Goal: Task Accomplishment & Management: Use online tool/utility

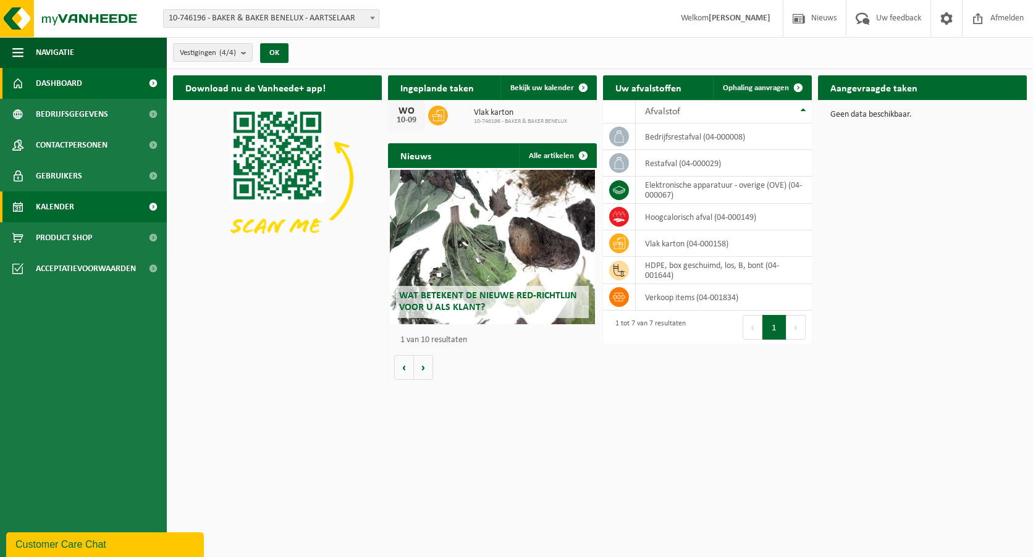
click at [51, 203] on span "Kalender" at bounding box center [55, 207] width 38 height 31
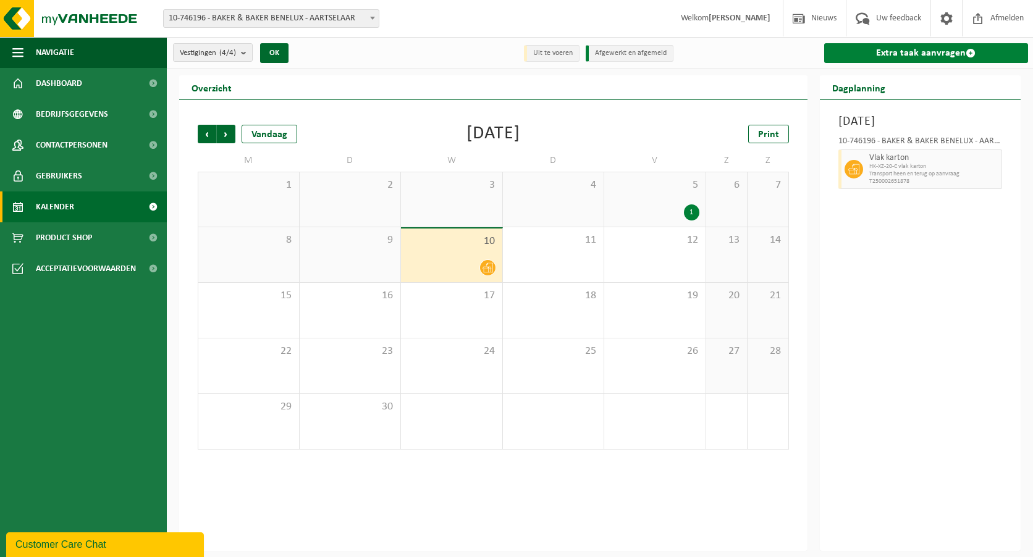
click at [927, 53] on link "Extra taak aanvragen" at bounding box center [926, 53] width 205 height 20
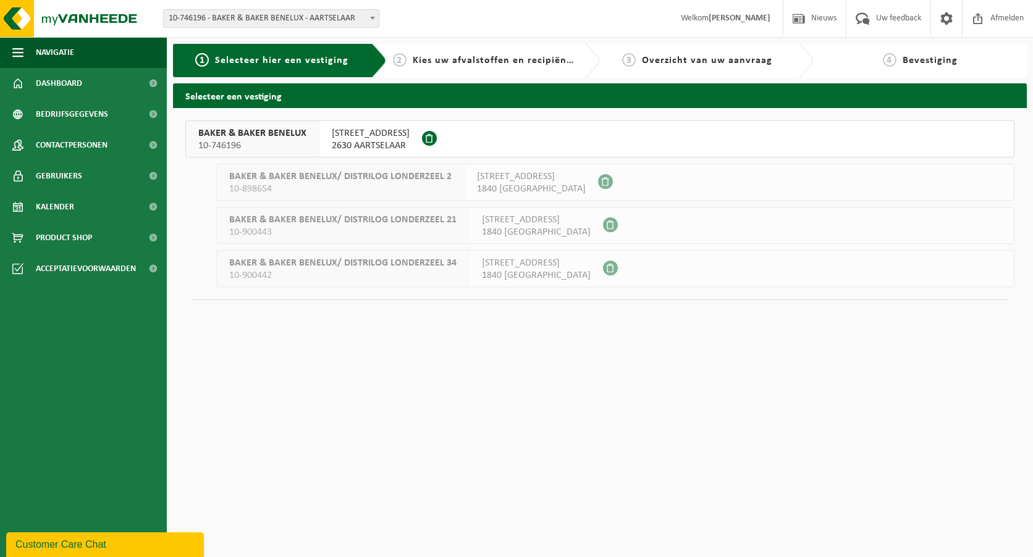
click at [258, 141] on span "10-746196" at bounding box center [252, 146] width 108 height 12
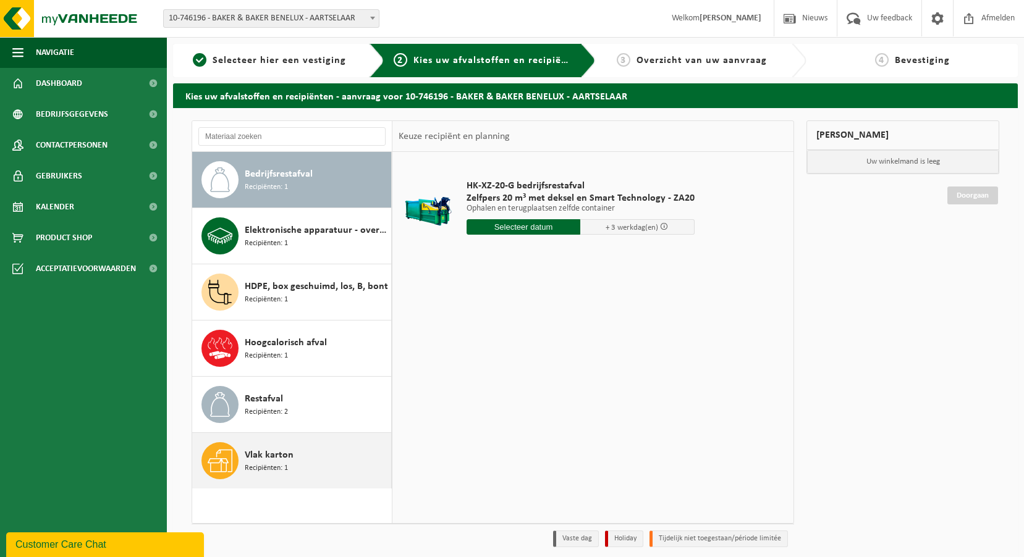
click at [265, 454] on span "Vlak karton" at bounding box center [269, 455] width 49 height 15
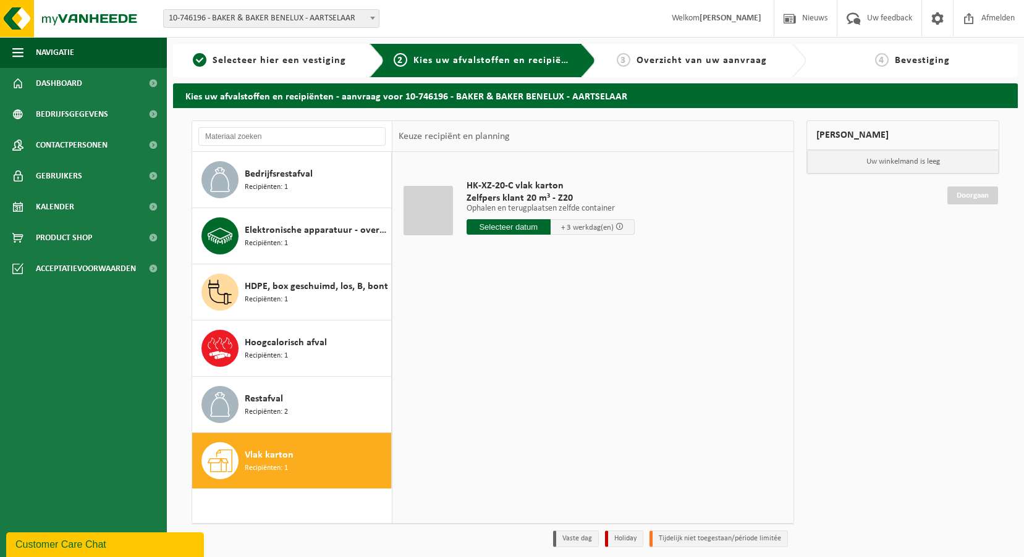
click at [507, 226] on input "text" at bounding box center [508, 226] width 84 height 15
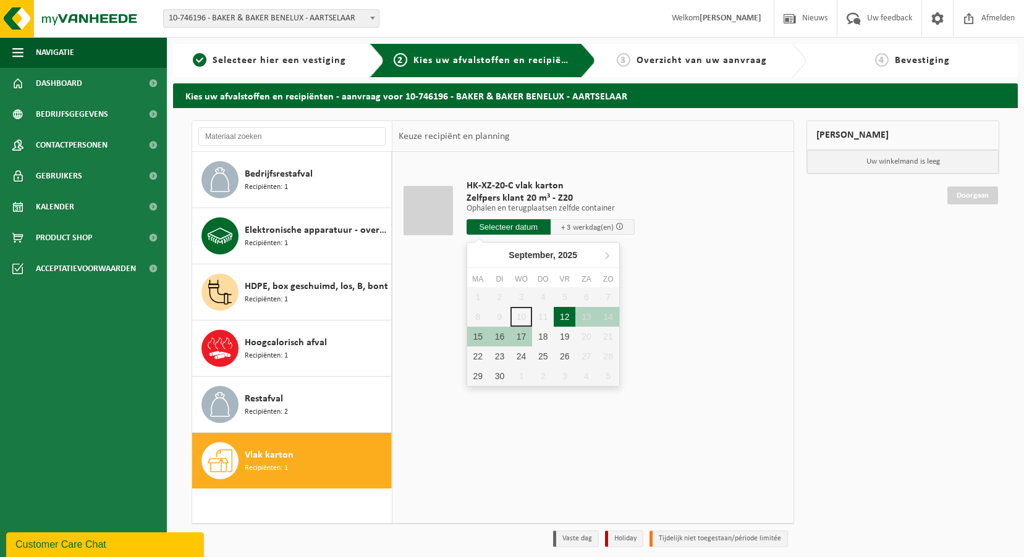
click at [567, 319] on div "12" at bounding box center [565, 317] width 22 height 20
type input "Van 2025-09-12"
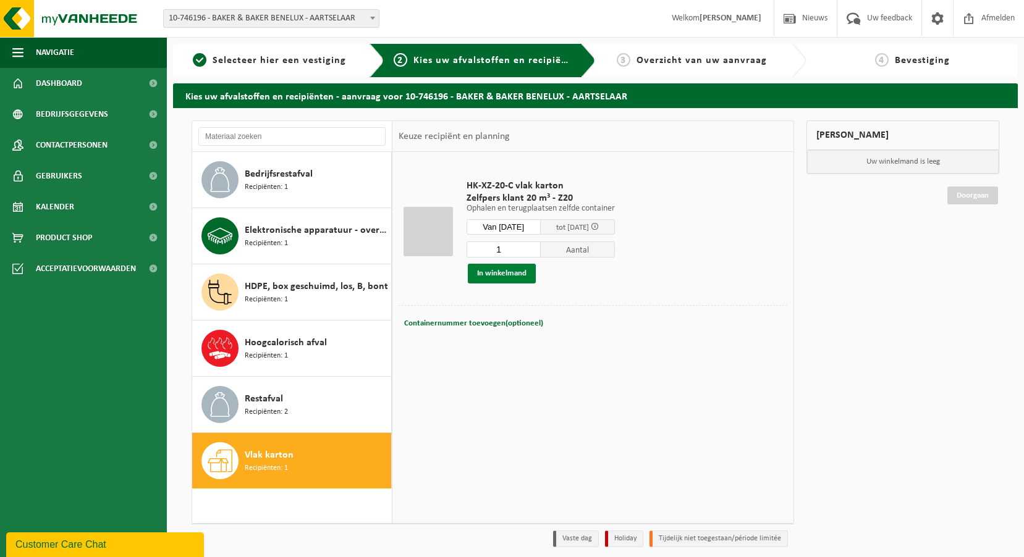
click at [502, 275] on button "In winkelmand" at bounding box center [502, 274] width 68 height 20
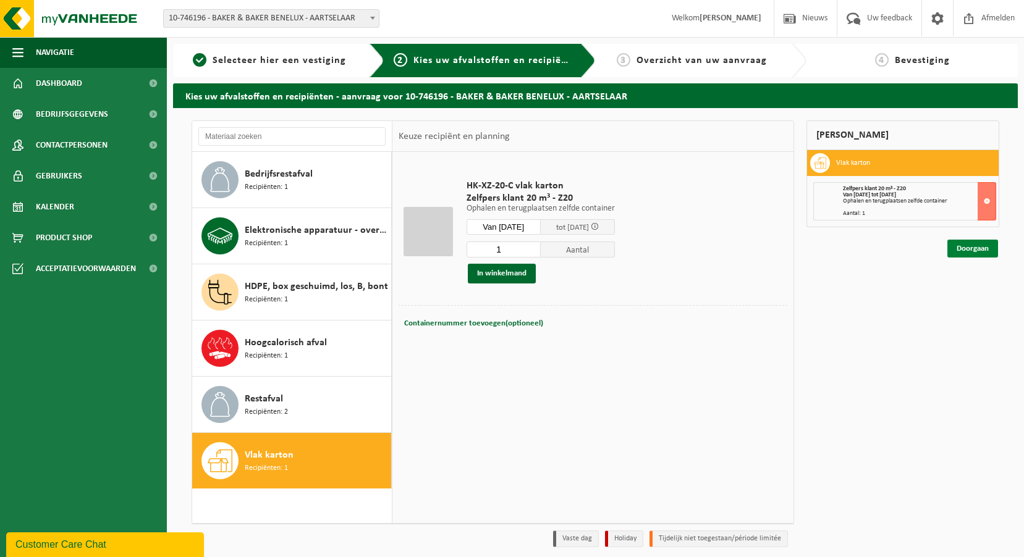
click at [975, 248] on link "Doorgaan" at bounding box center [972, 249] width 51 height 18
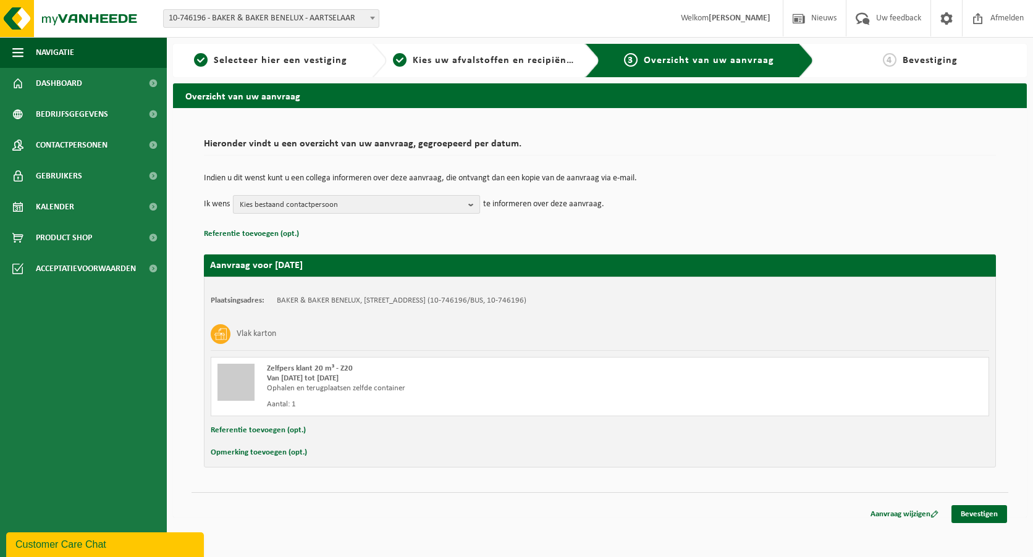
click at [334, 209] on span "Kies bestaand contactpersoon" at bounding box center [352, 205] width 224 height 19
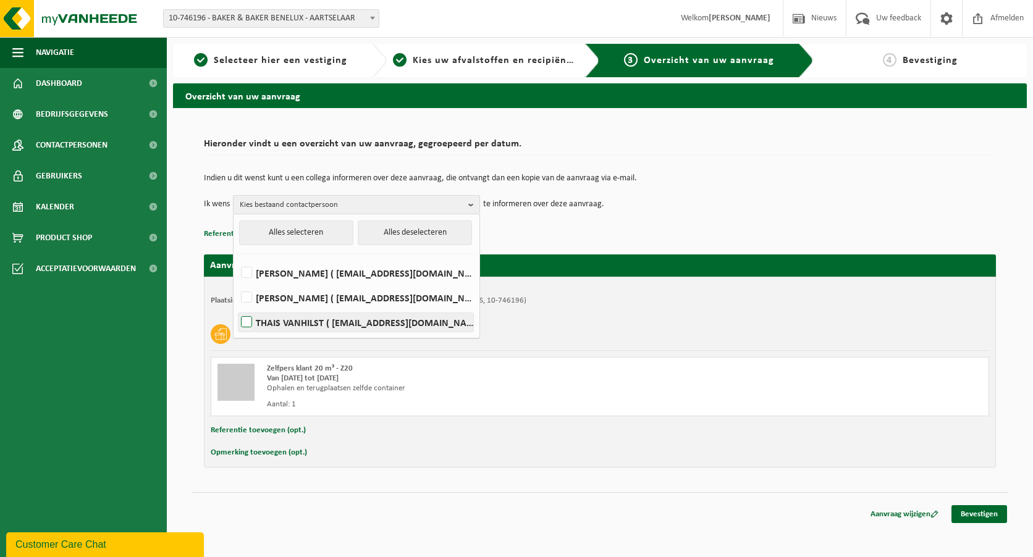
click at [303, 317] on label "THAIS VANHILST ( thais.vanhilst@csmbakerysolutions.com )" at bounding box center [356, 322] width 235 height 19
click at [237, 307] on input "THAIS VANHILST ( thais.vanhilst@csmbakerysolutions.com )" at bounding box center [236, 306] width 1 height 1
checkbox input "true"
click at [700, 208] on td "Ik wens THAIS VANHILST Alles selecteren Alles deselecteren WOUTER KROLS ( woute…" at bounding box center [600, 204] width 792 height 19
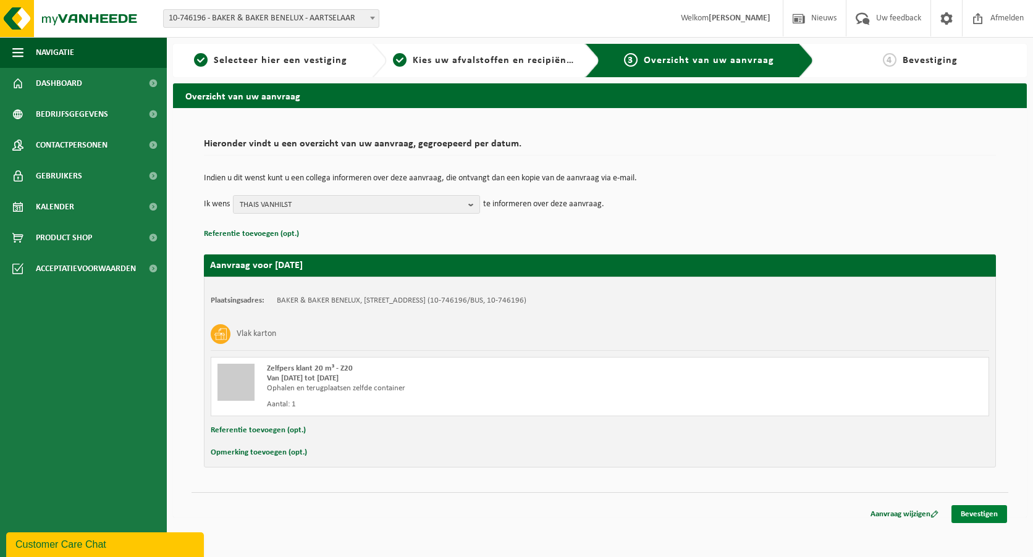
click at [982, 515] on link "Bevestigen" at bounding box center [980, 514] width 56 height 18
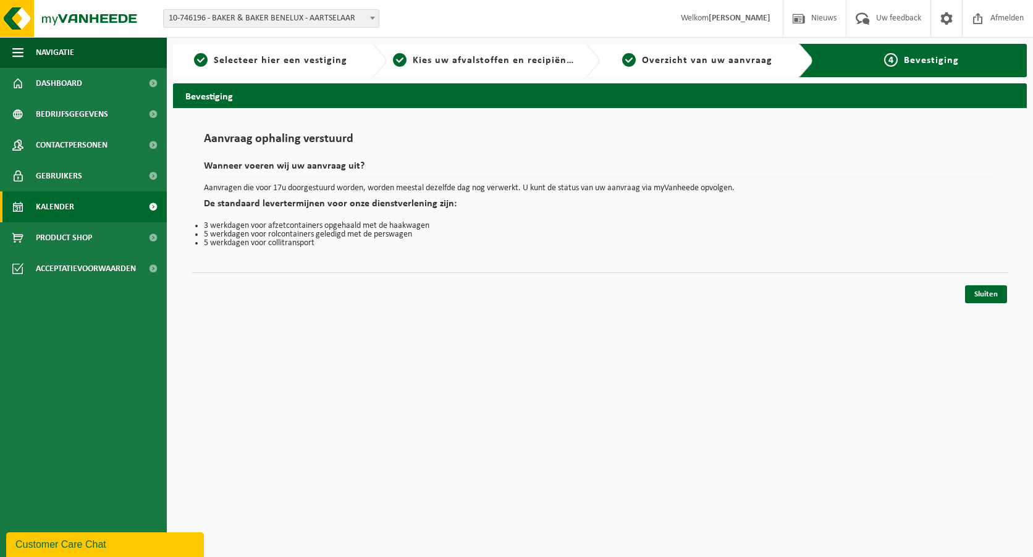
click at [69, 203] on span "Kalender" at bounding box center [55, 207] width 38 height 31
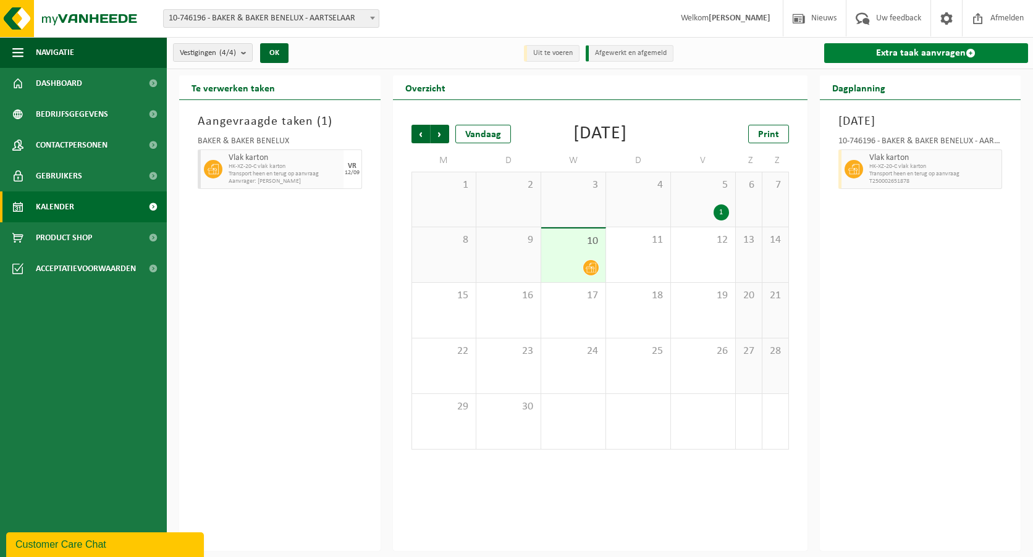
click at [871, 50] on link "Extra taak aanvragen" at bounding box center [926, 53] width 205 height 20
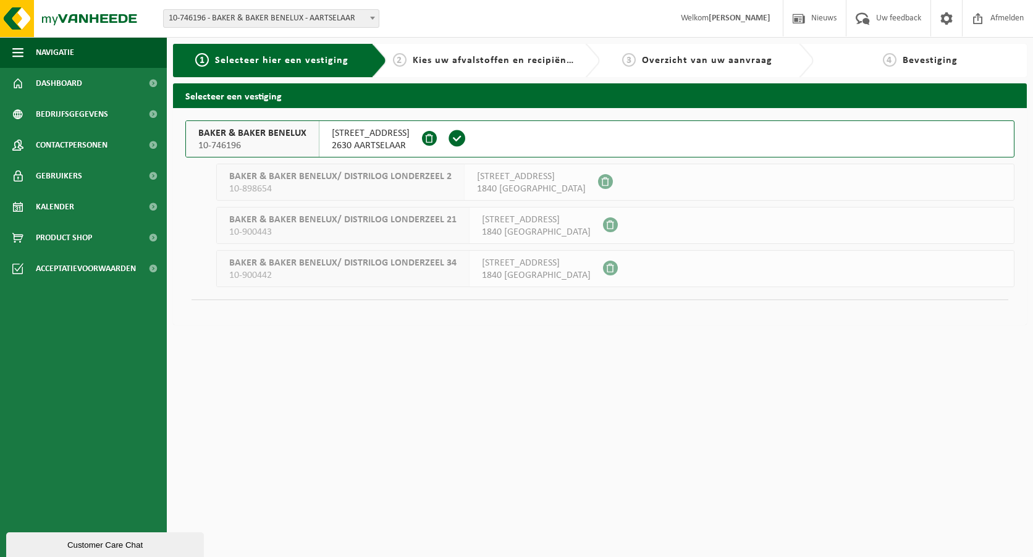
click at [258, 129] on span "BAKER & BAKER BENELUX" at bounding box center [252, 133] width 108 height 12
